Goal: Task Accomplishment & Management: Manage account settings

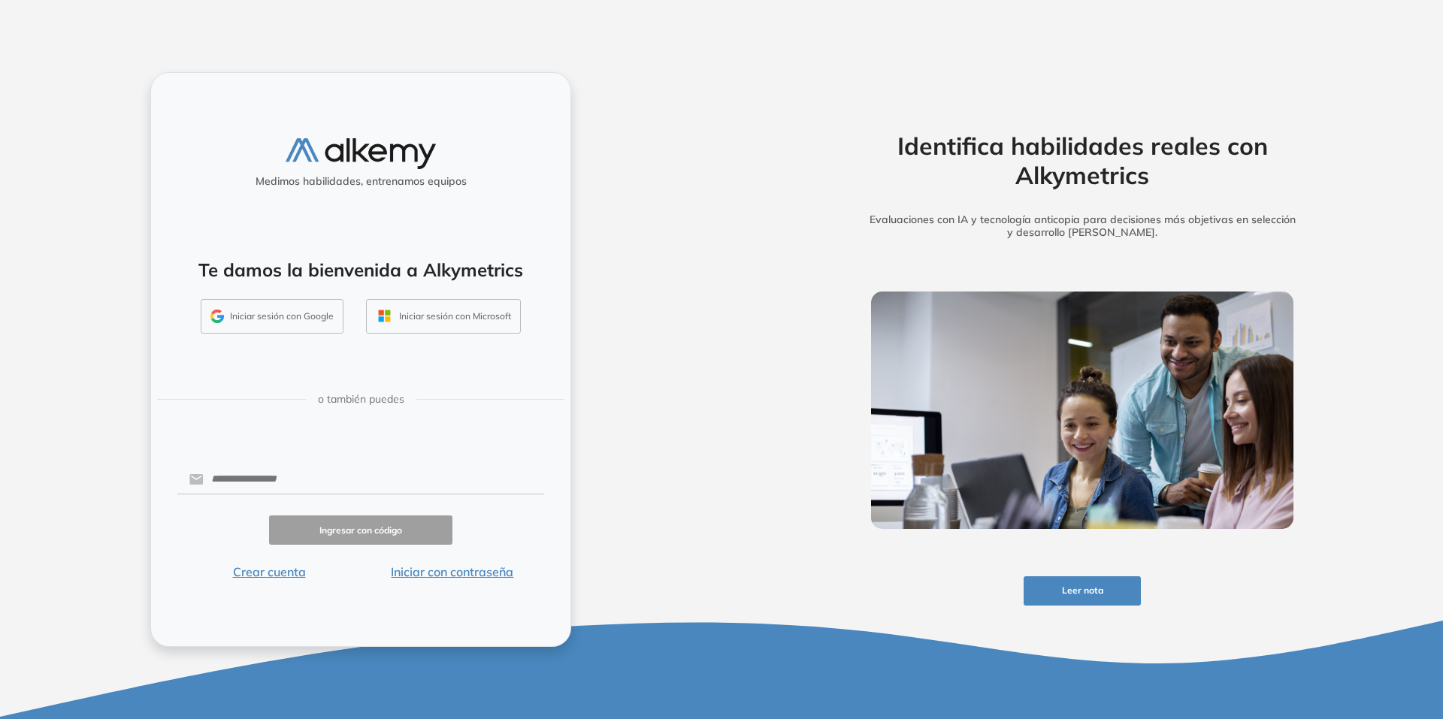
click at [256, 323] on button "Iniciar sesión con Google" at bounding box center [272, 316] width 143 height 35
click at [321, 471] on input "text" at bounding box center [374, 479] width 340 height 29
type input "**********"
